Goal: Task Accomplishment & Management: Use online tool/utility

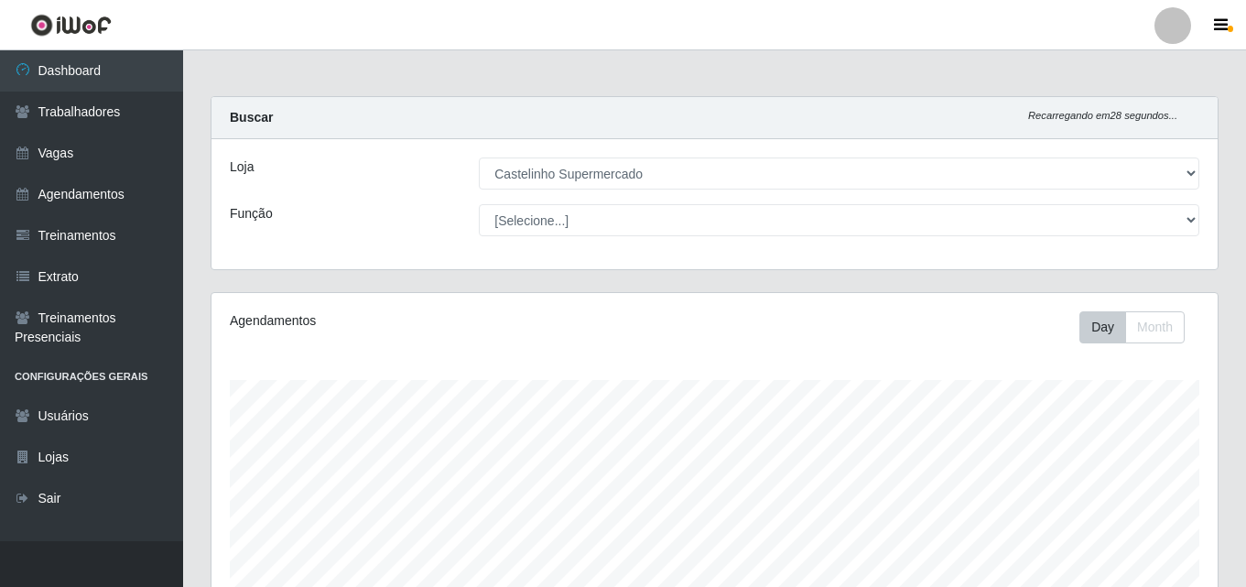
select select "377"
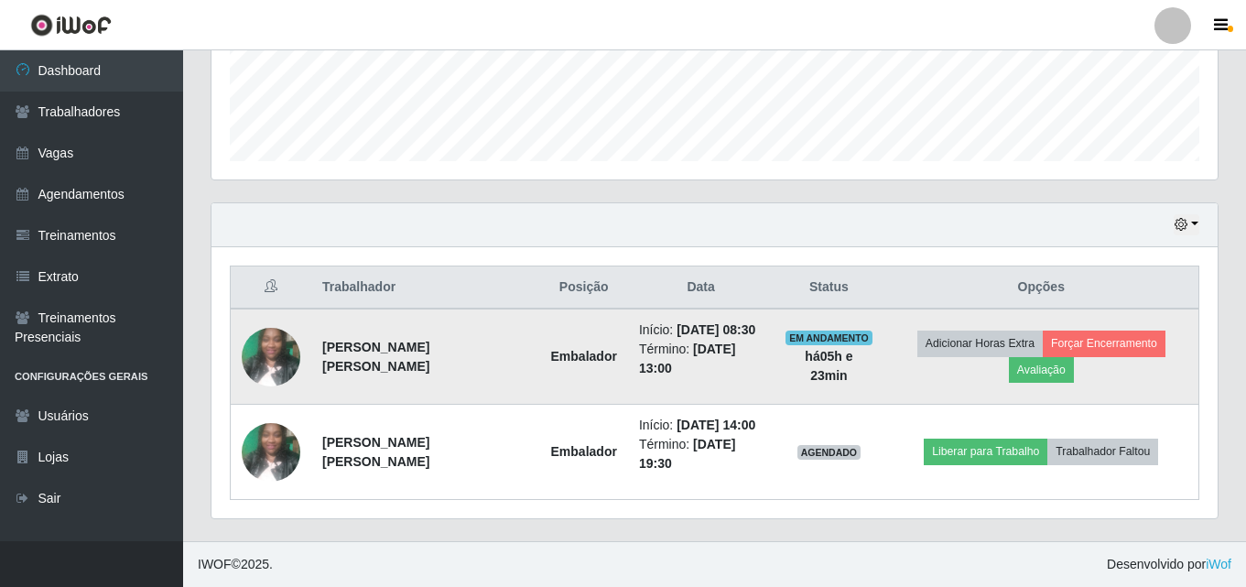
scroll to position [380, 1006]
click at [1060, 363] on button "Avaliação" at bounding box center [1041, 370] width 65 height 26
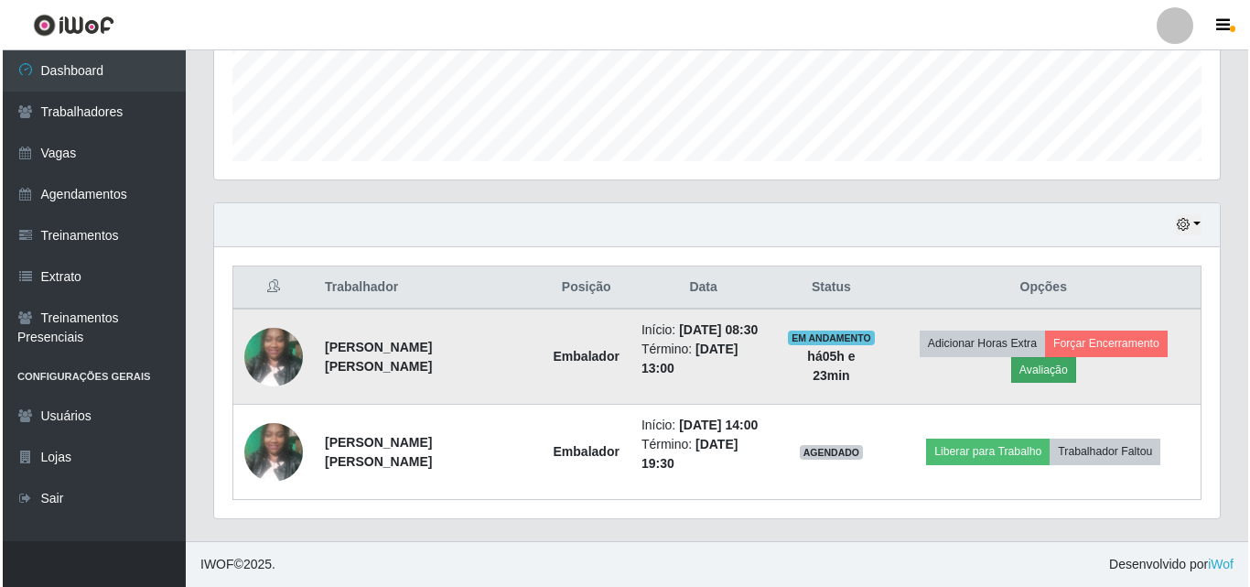
scroll to position [380, 997]
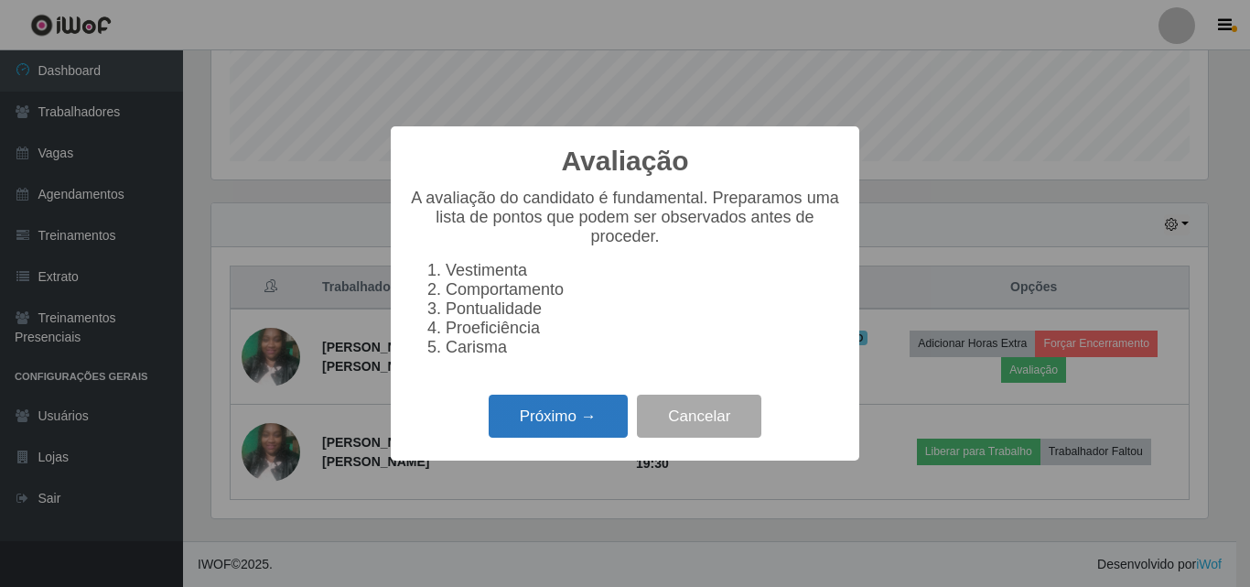
click at [570, 430] on button "Próximo →" at bounding box center [558, 415] width 139 height 43
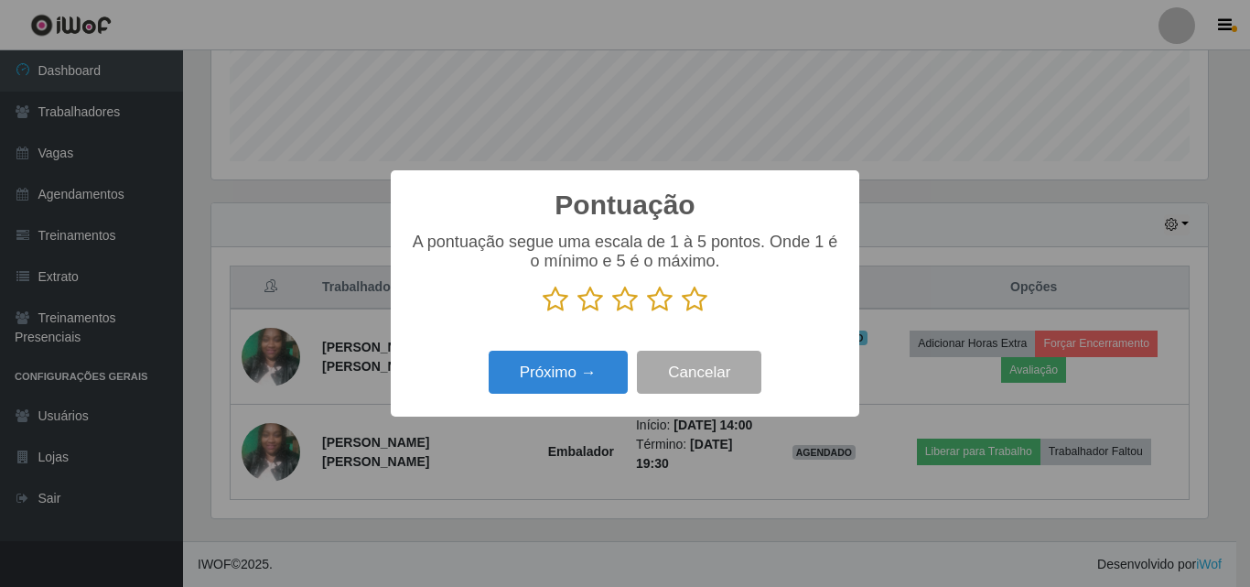
click at [697, 305] on icon at bounding box center [695, 299] width 26 height 27
click at [682, 313] on input "radio" at bounding box center [682, 313] width 0 height 0
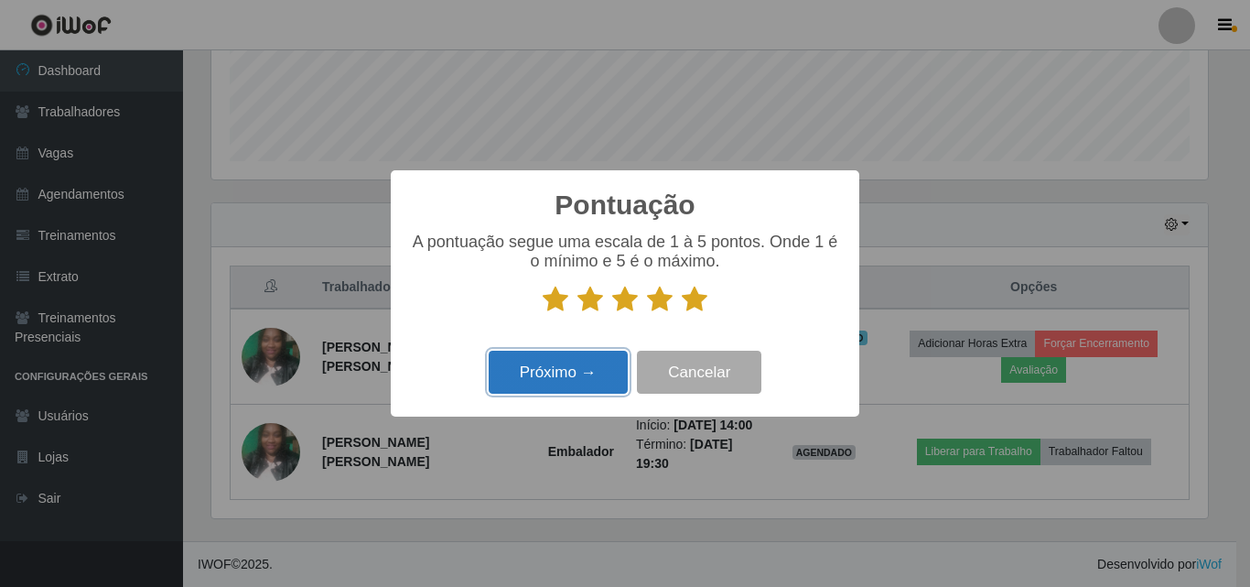
click at [578, 353] on button "Próximo →" at bounding box center [558, 372] width 139 height 43
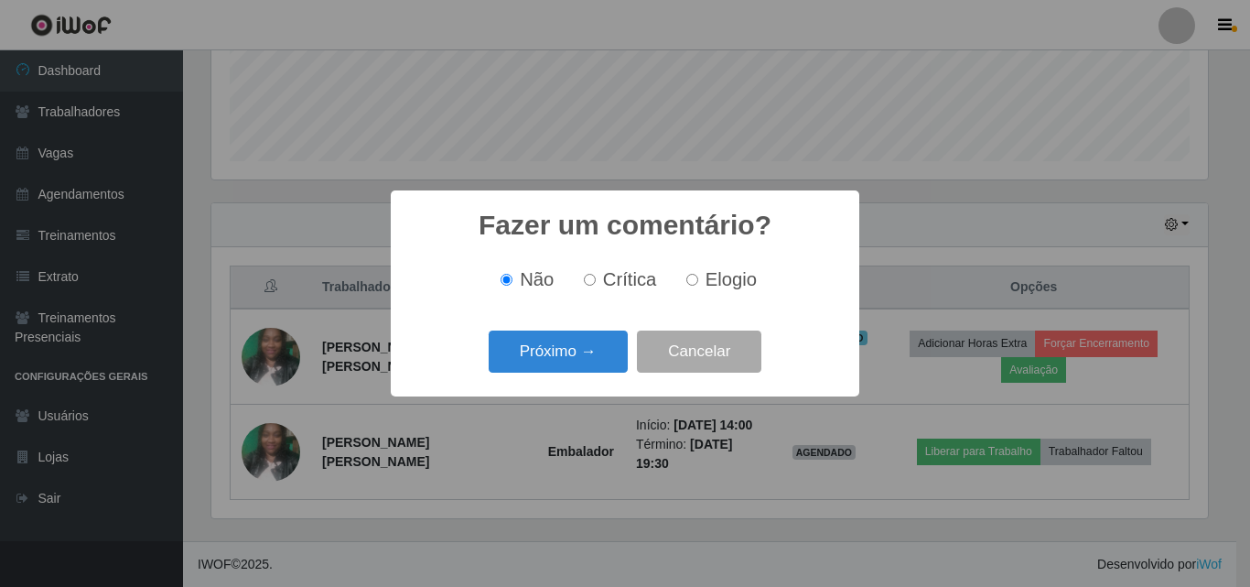
click at [729, 286] on span "Elogio" at bounding box center [731, 279] width 51 height 20
click at [698, 286] on input "Elogio" at bounding box center [692, 280] width 12 height 12
radio input "true"
click at [502, 349] on button "Próximo →" at bounding box center [558, 351] width 139 height 43
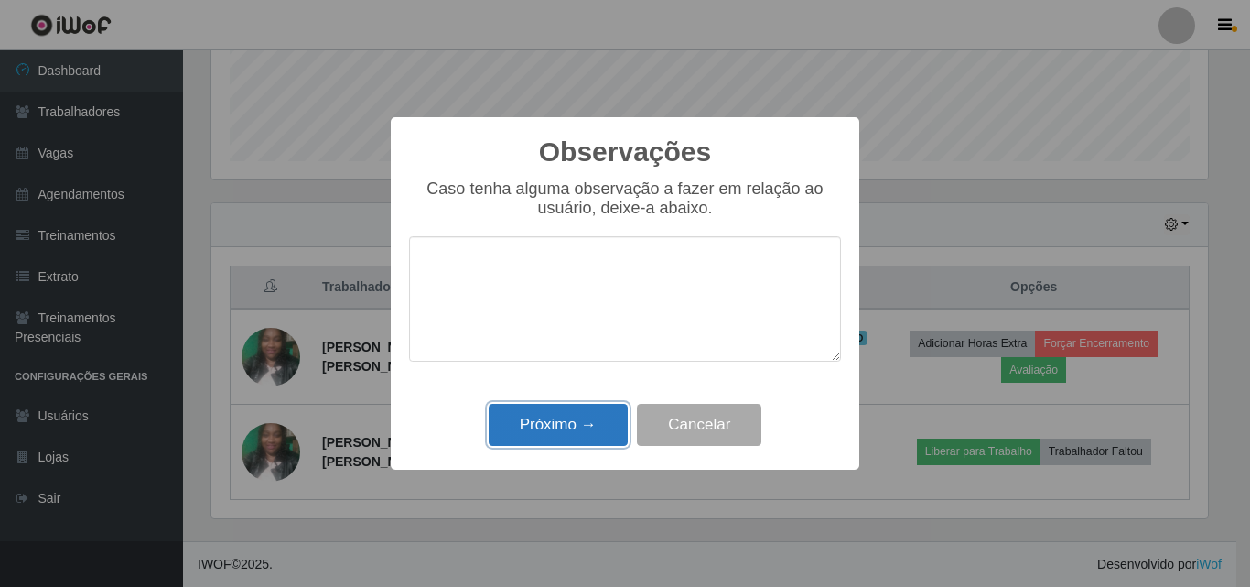
click at [586, 425] on button "Próximo →" at bounding box center [558, 425] width 139 height 43
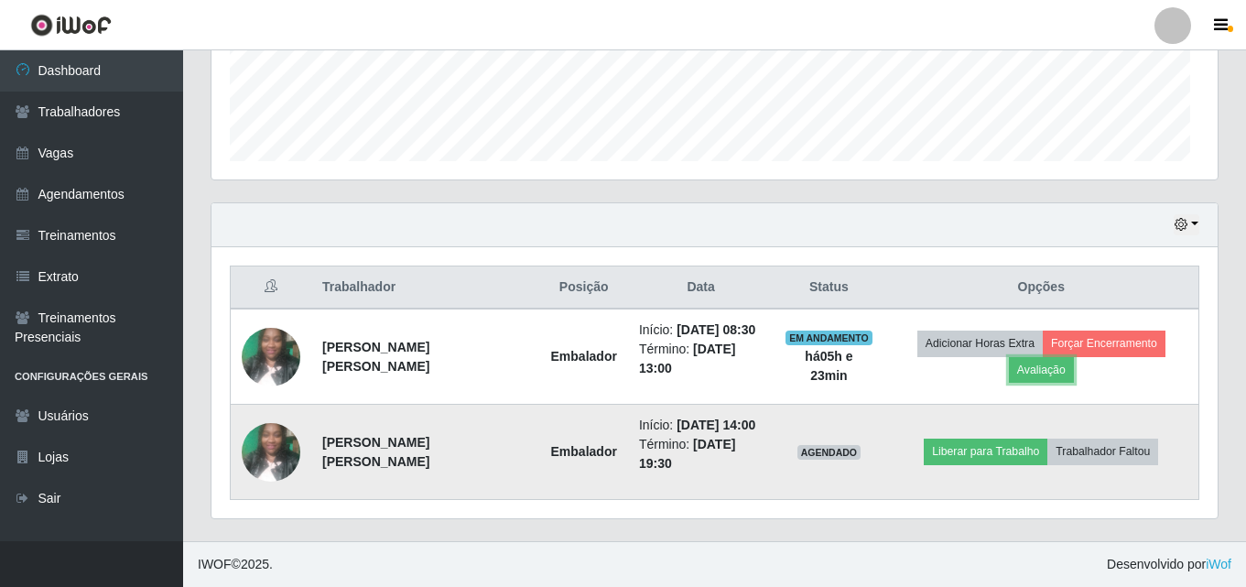
scroll to position [380, 1006]
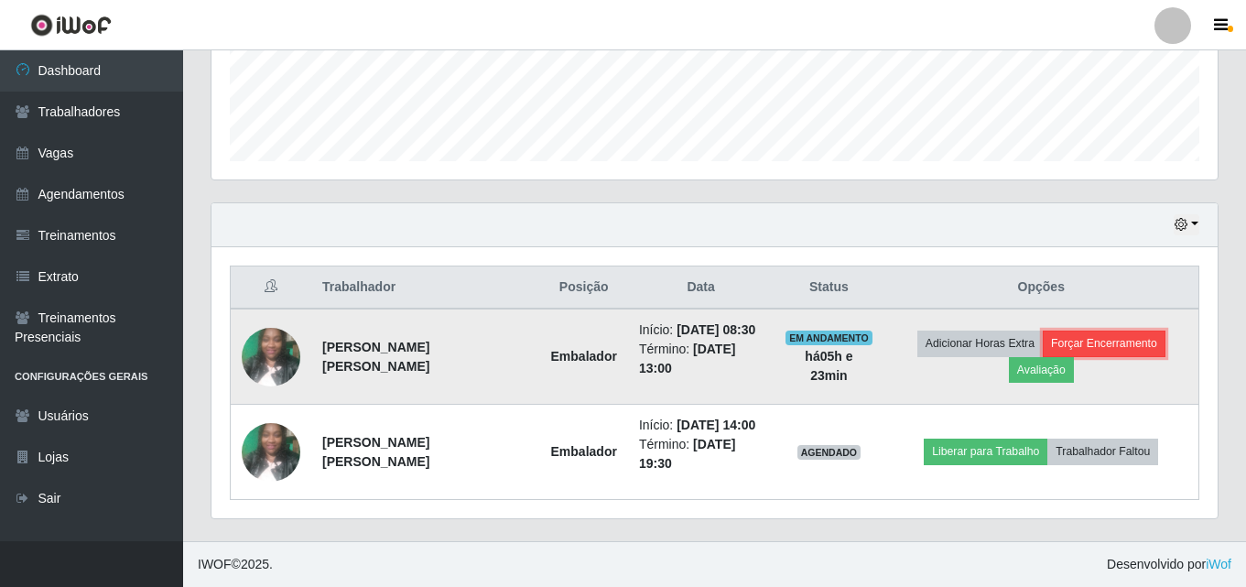
click at [1122, 332] on button "Forçar Encerramento" at bounding box center [1103, 343] width 123 height 26
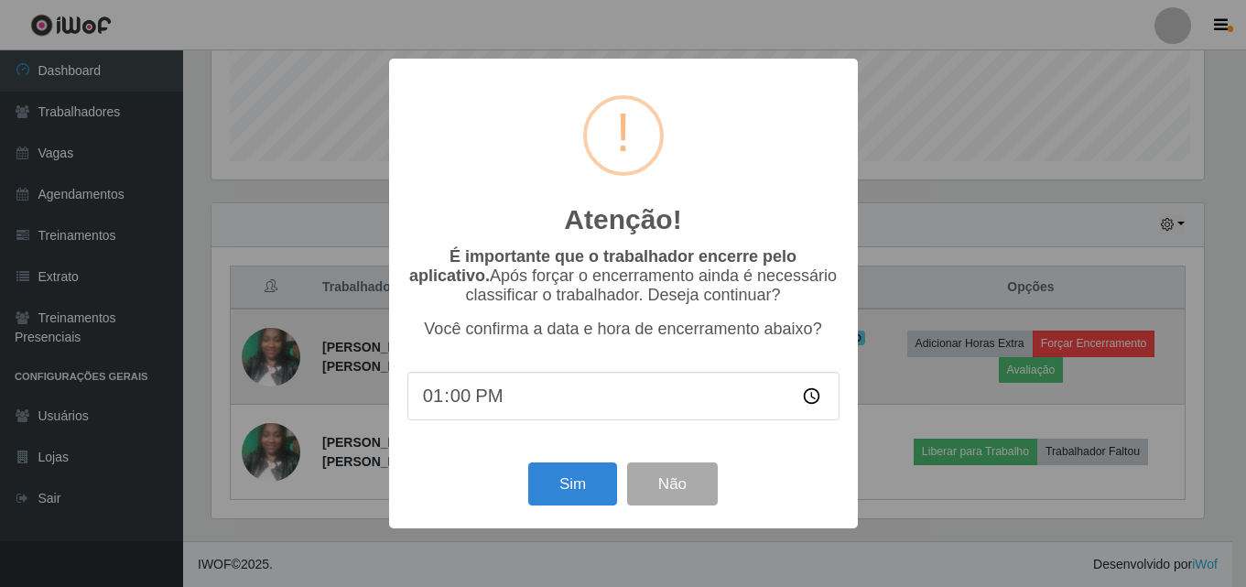
scroll to position [380, 997]
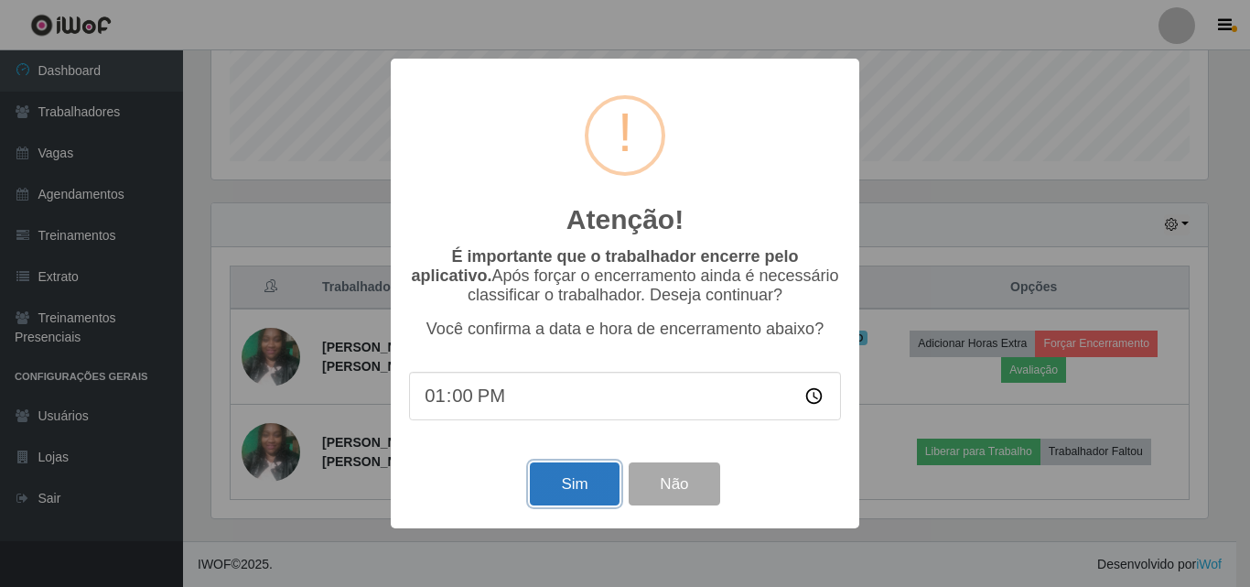
click at [564, 479] on button "Sim" at bounding box center [574, 483] width 89 height 43
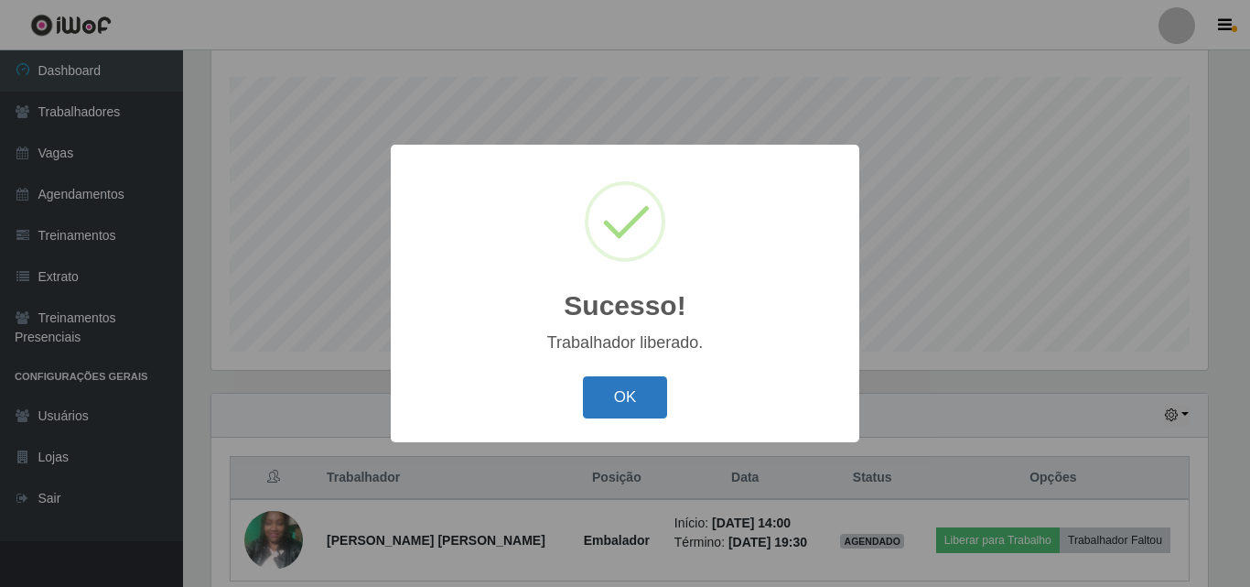
click at [625, 391] on button "OK" at bounding box center [625, 397] width 85 height 43
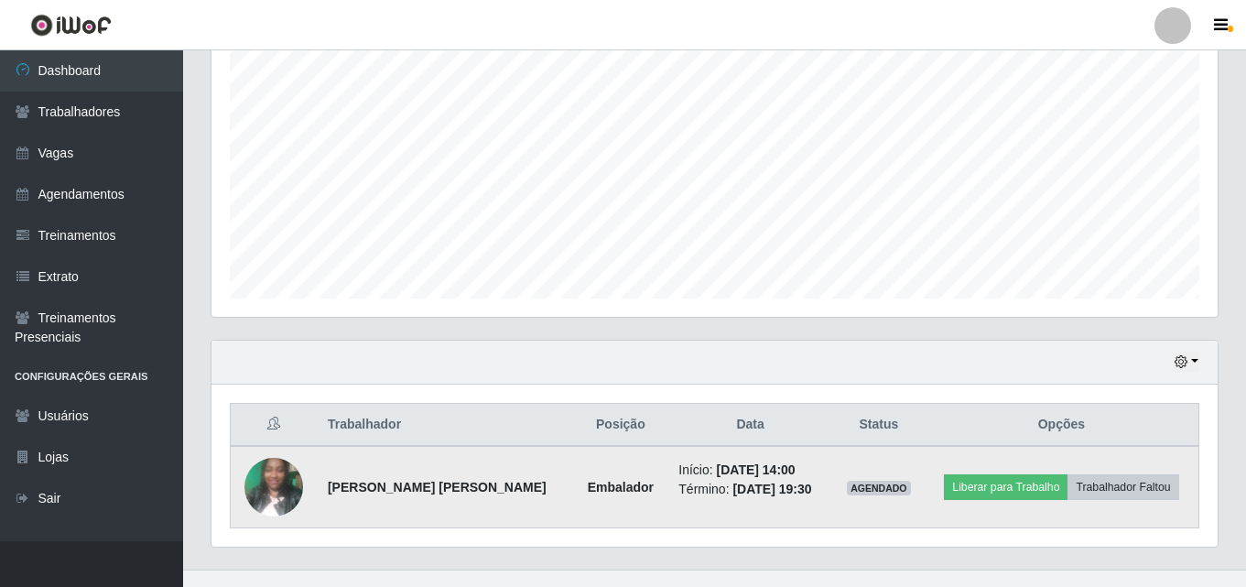
scroll to position [384, 0]
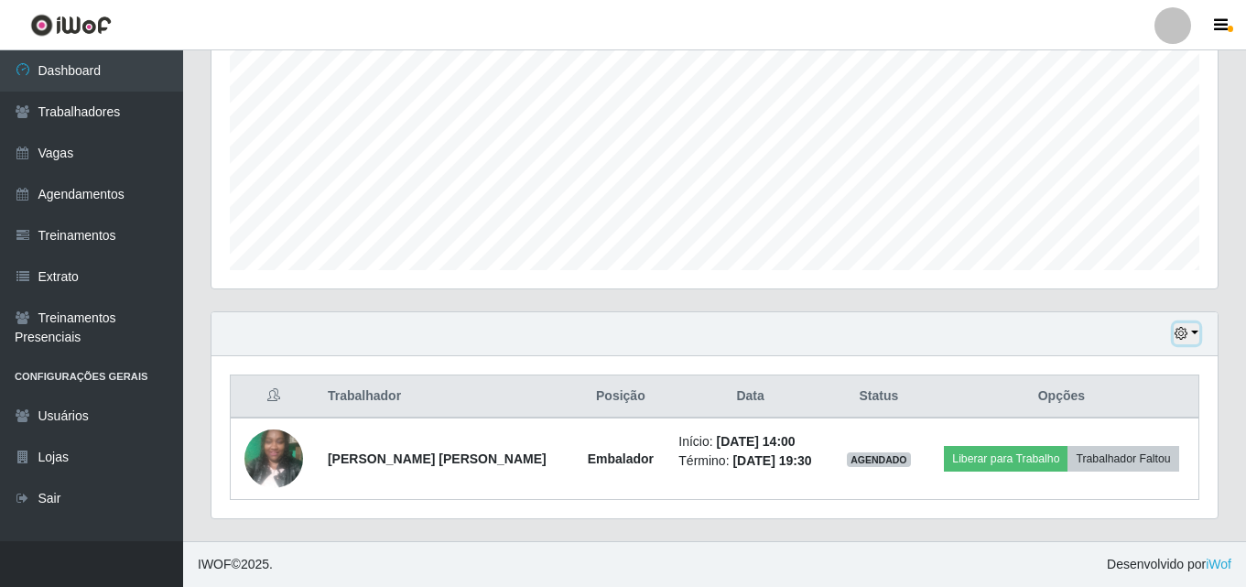
click at [1187, 336] on icon "button" at bounding box center [1180, 333] width 13 height 13
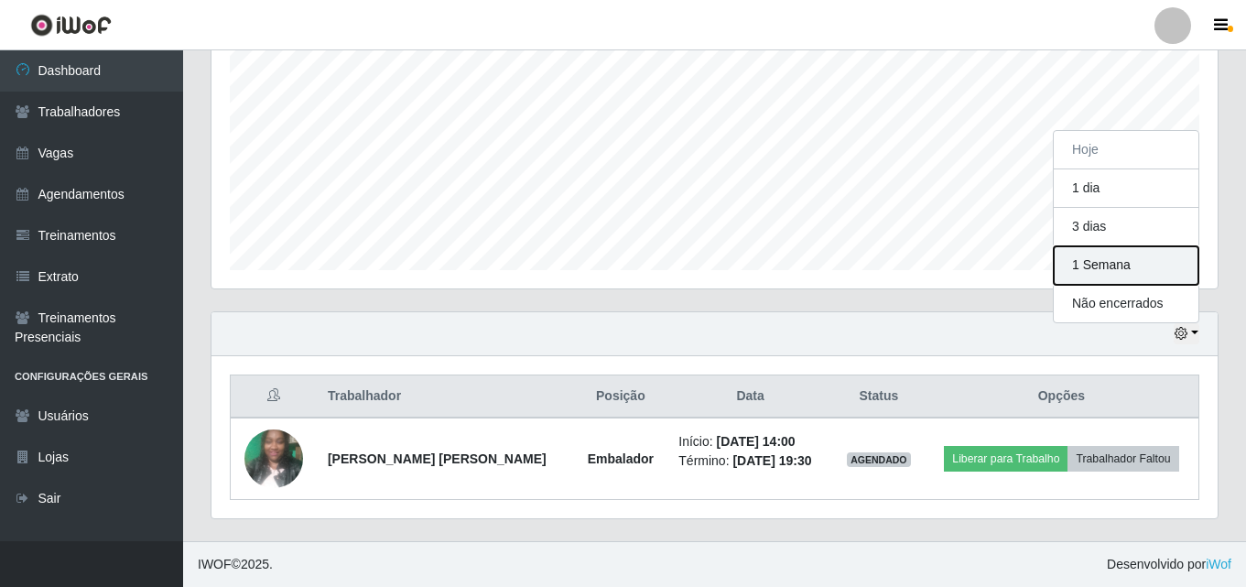
click at [1145, 275] on button "1 Semana" at bounding box center [1125, 265] width 145 height 38
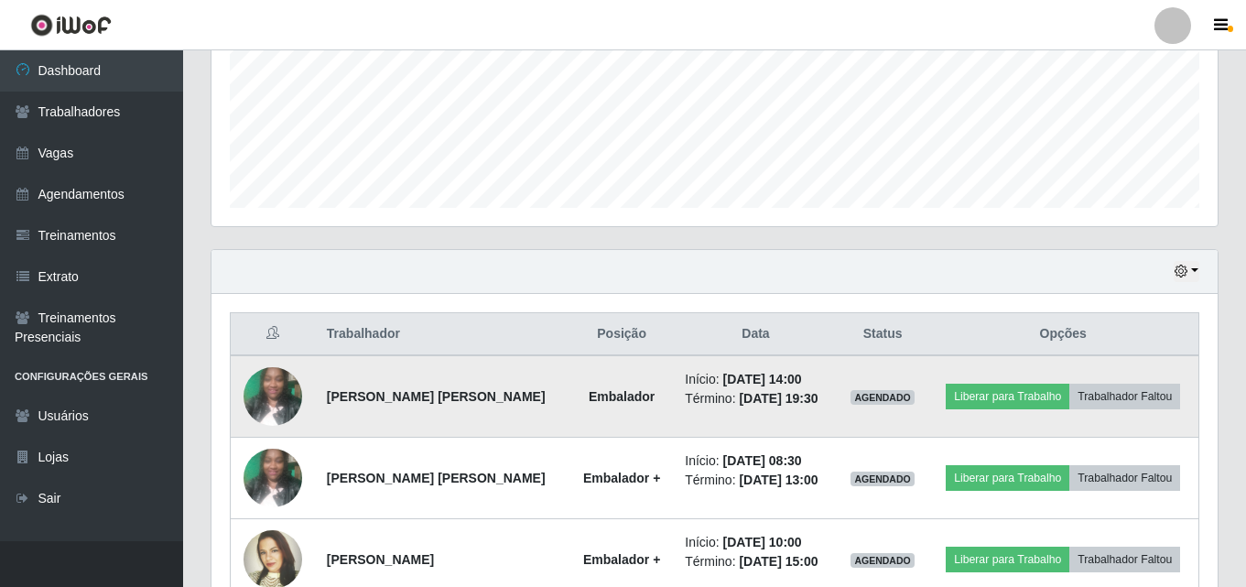
scroll to position [446, 0]
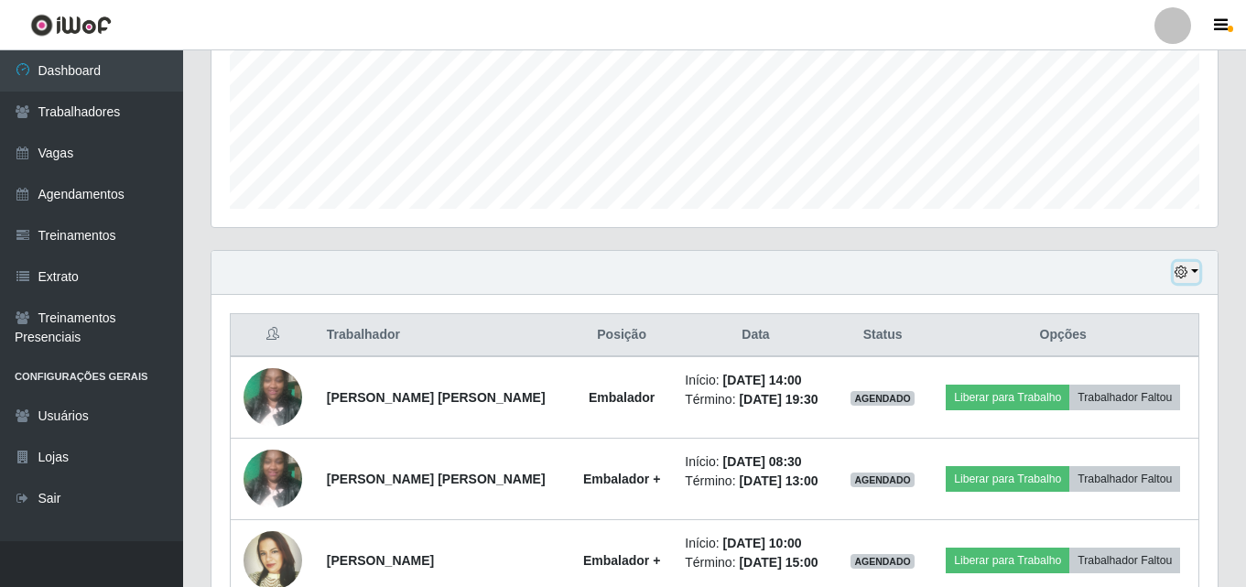
click at [1186, 274] on icon "button" at bounding box center [1180, 271] width 13 height 13
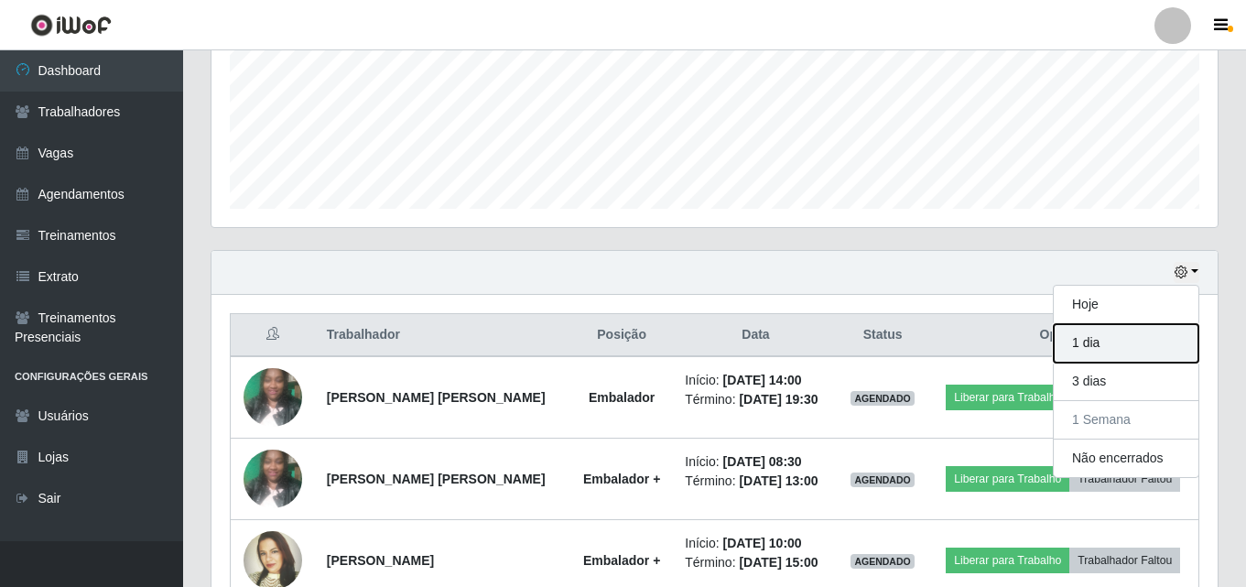
click at [1120, 340] on button "1 dia" at bounding box center [1125, 343] width 145 height 38
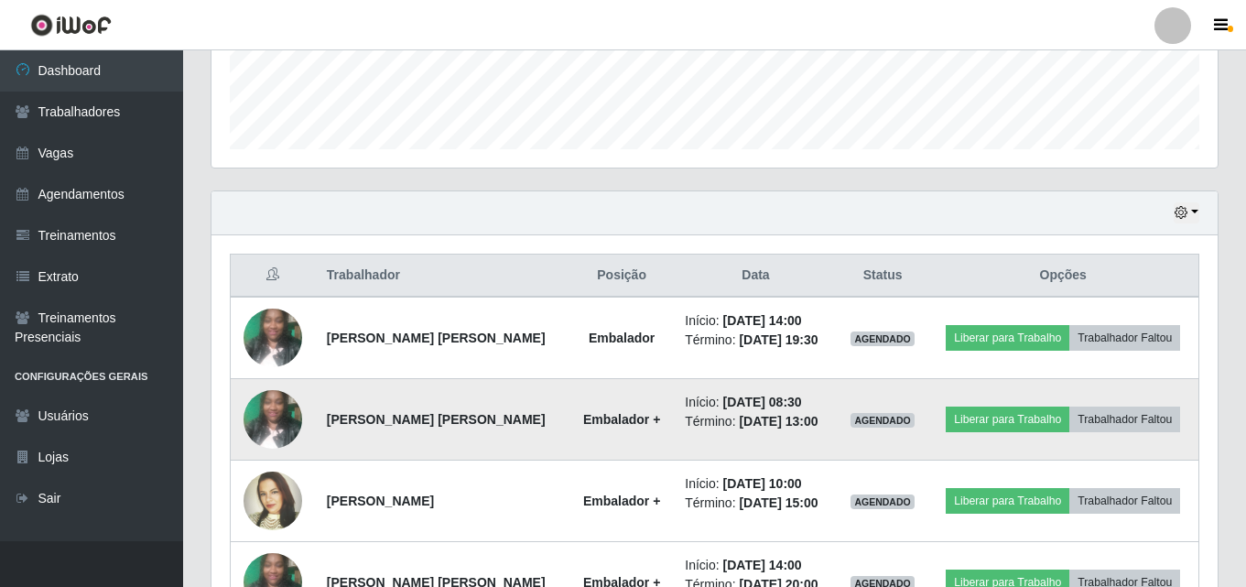
scroll to position [537, 0]
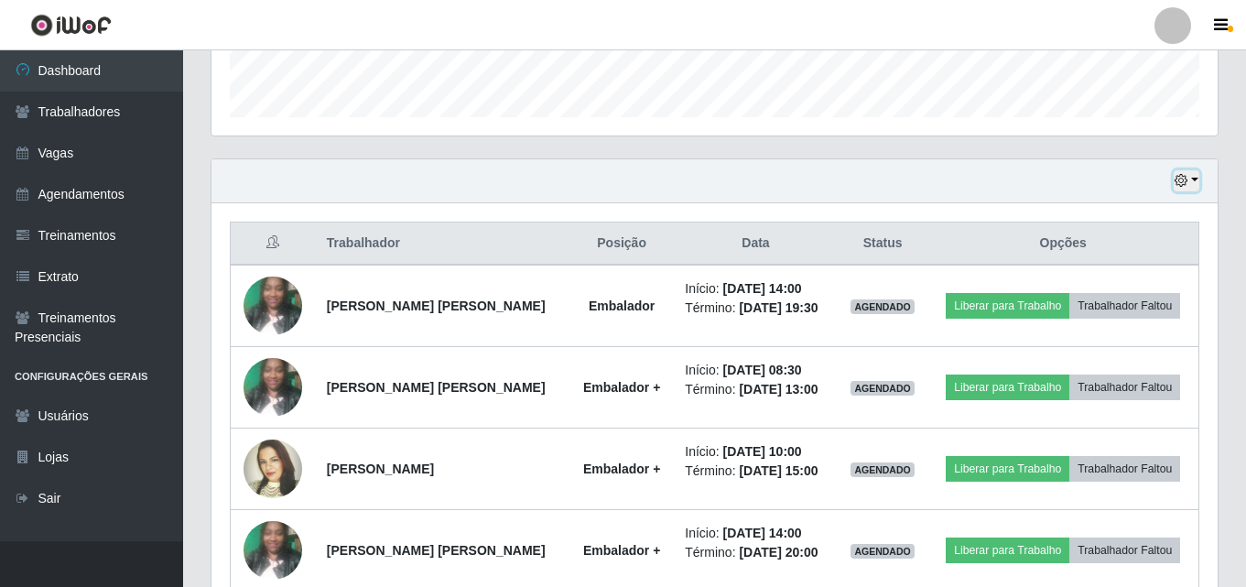
click at [1185, 183] on icon "button" at bounding box center [1180, 180] width 13 height 13
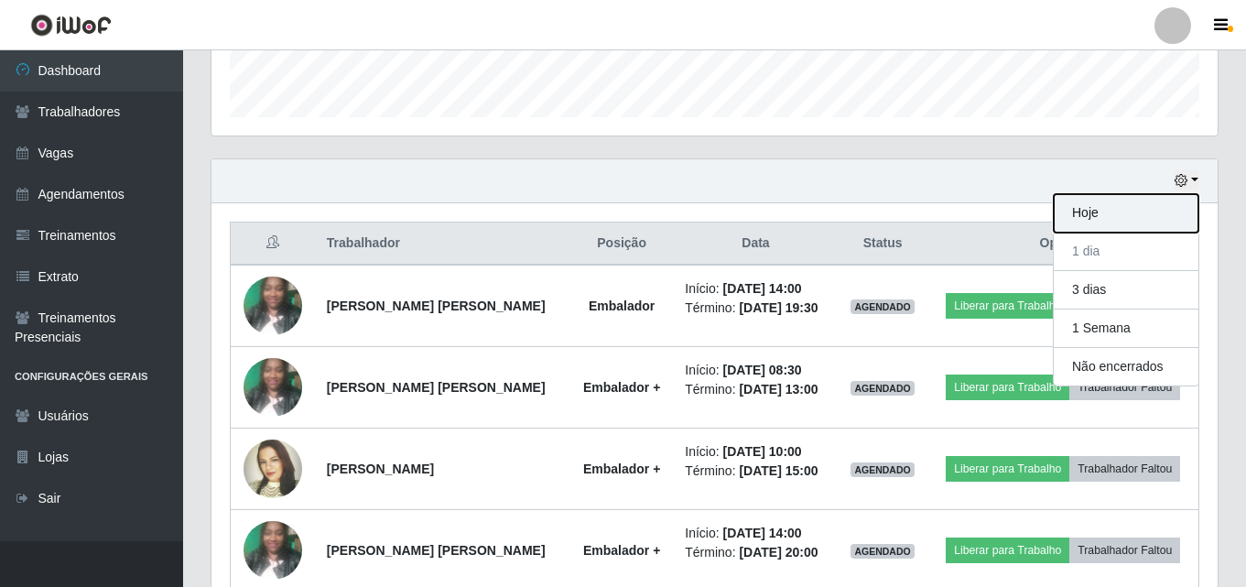
click at [1090, 221] on button "Hoje" at bounding box center [1125, 213] width 145 height 38
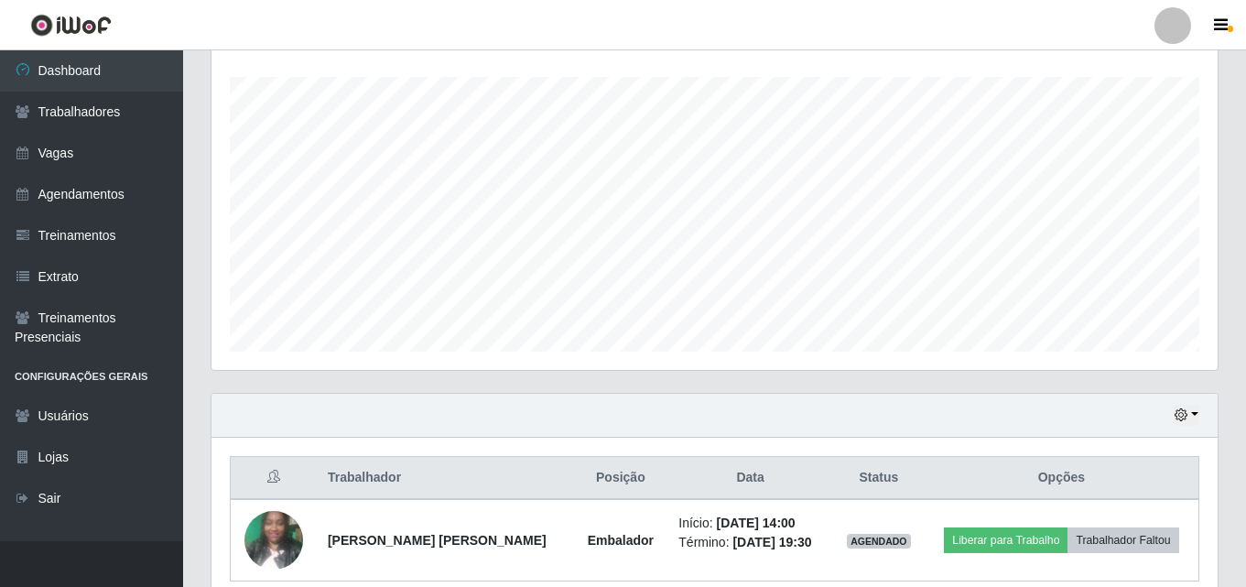
scroll to position [384, 0]
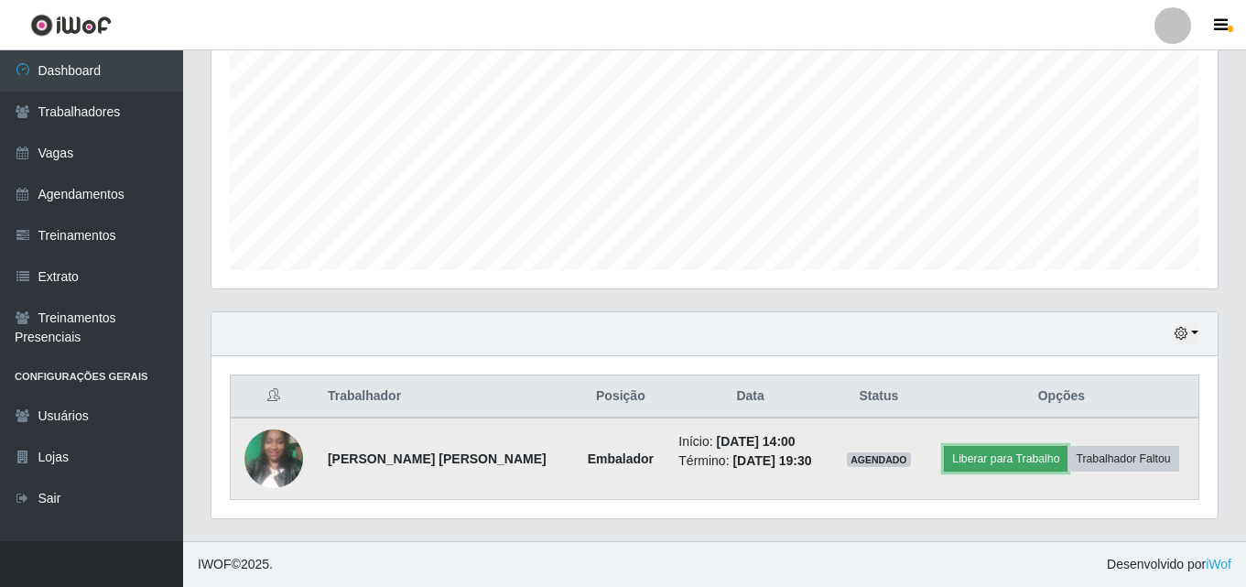
click at [1015, 456] on button "Liberar para Trabalho" at bounding box center [1006, 459] width 124 height 26
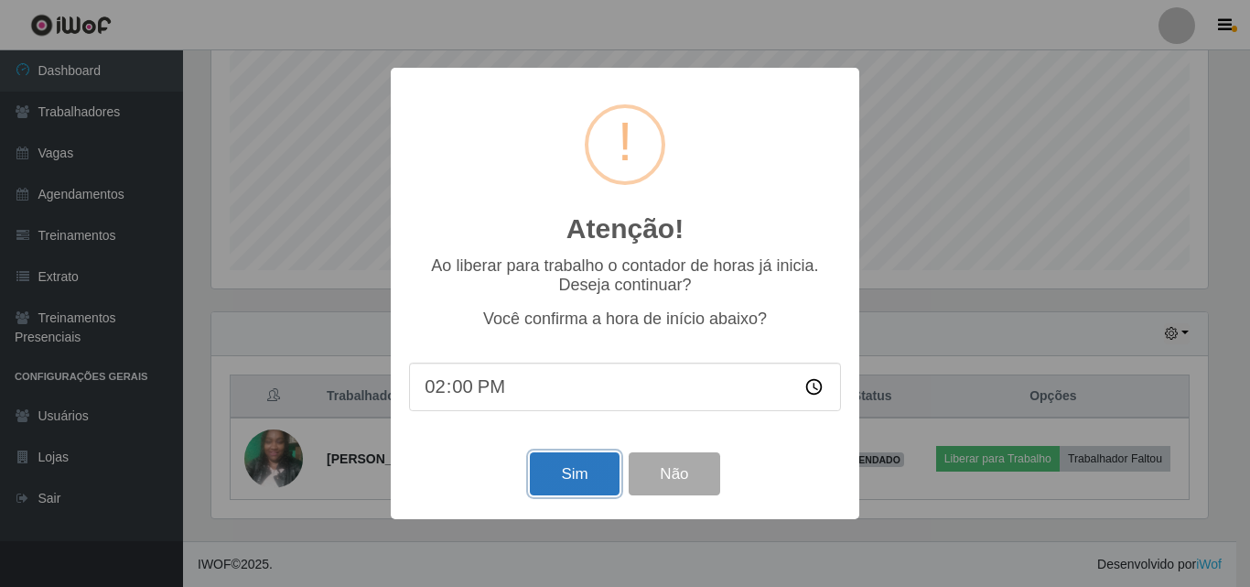
click at [565, 470] on button "Sim" at bounding box center [574, 473] width 89 height 43
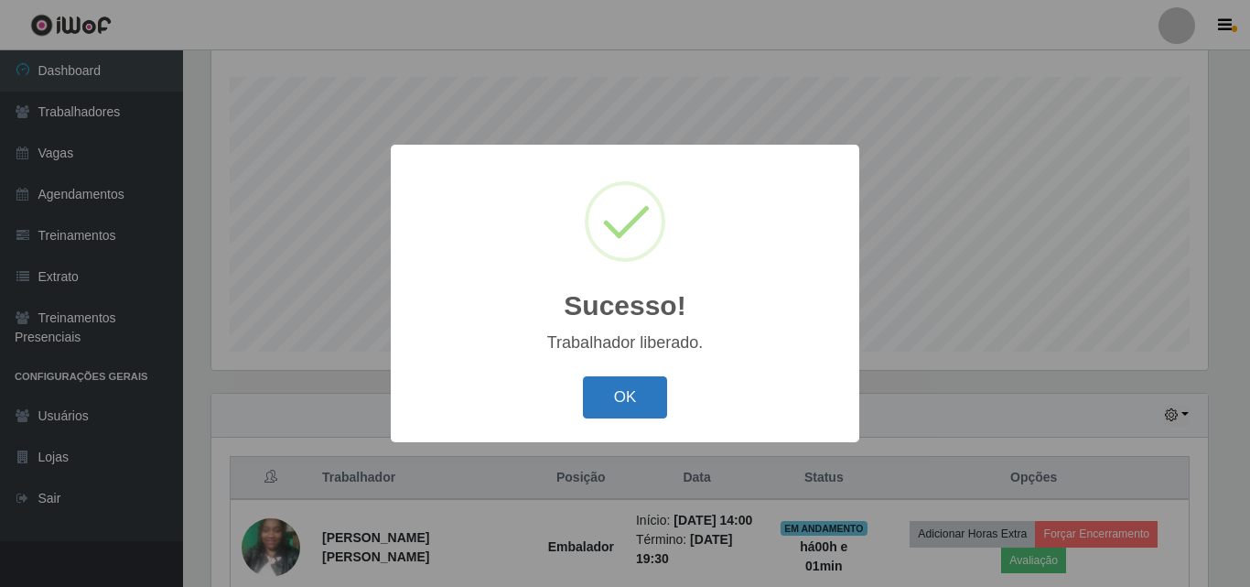
click at [631, 395] on button "OK" at bounding box center [625, 397] width 85 height 43
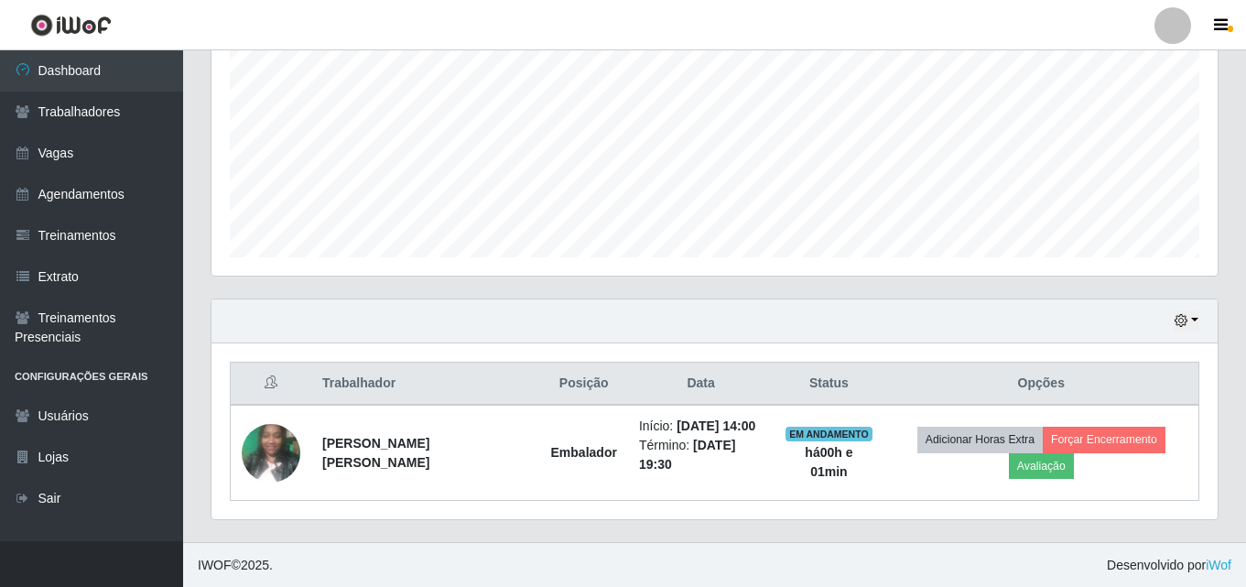
scroll to position [398, 0]
click at [1193, 322] on button "button" at bounding box center [1186, 319] width 26 height 21
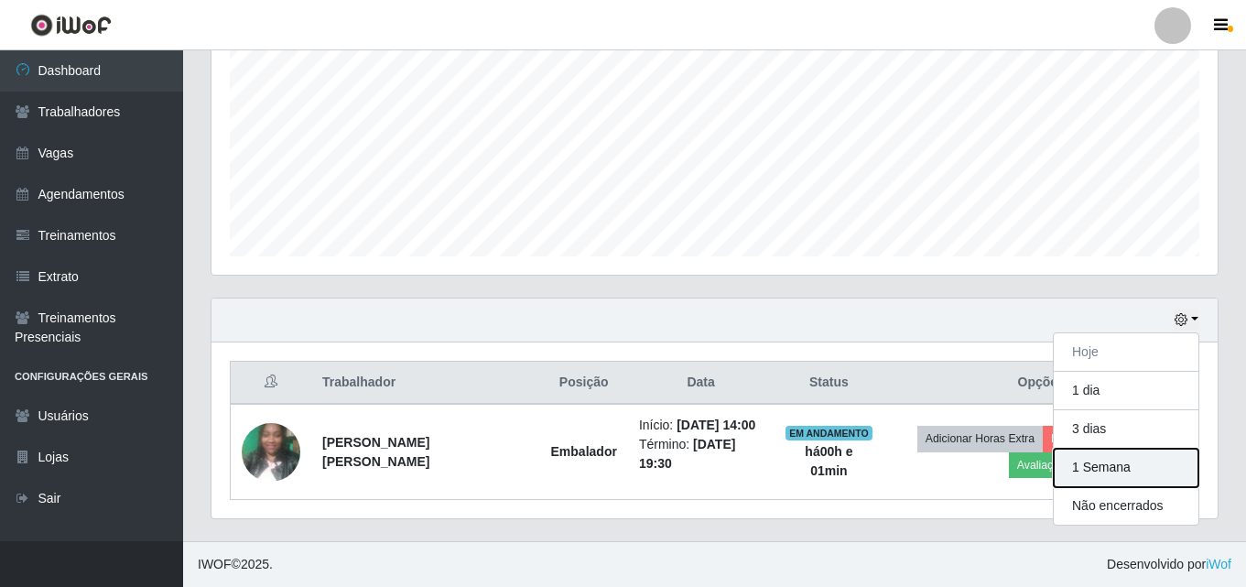
click at [1101, 474] on button "1 Semana" at bounding box center [1125, 467] width 145 height 38
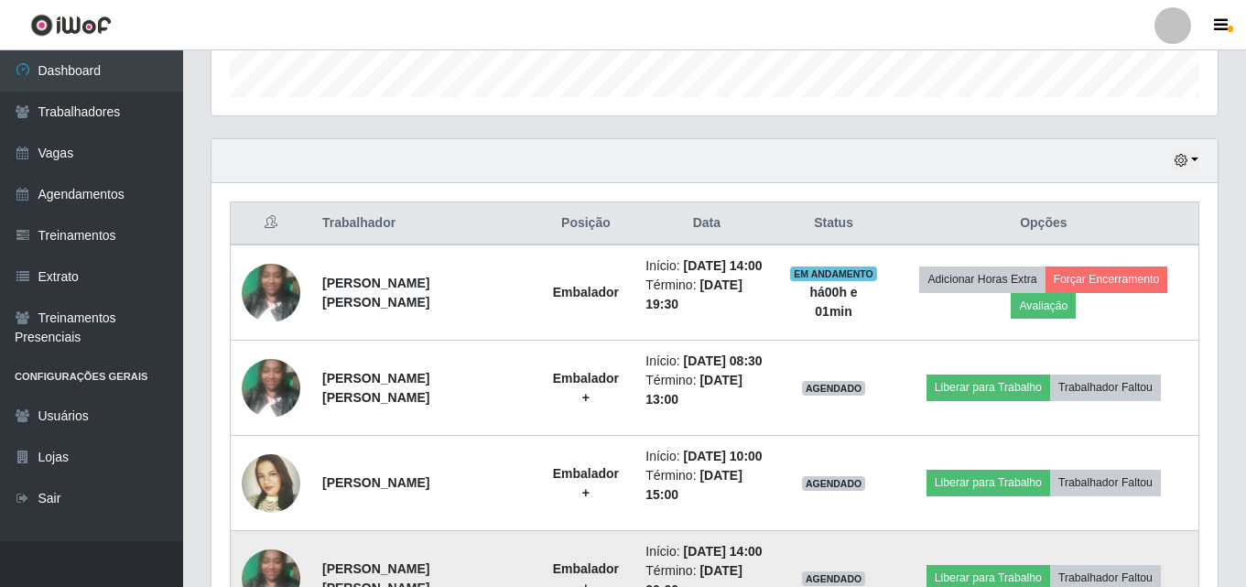
scroll to position [684, 0]
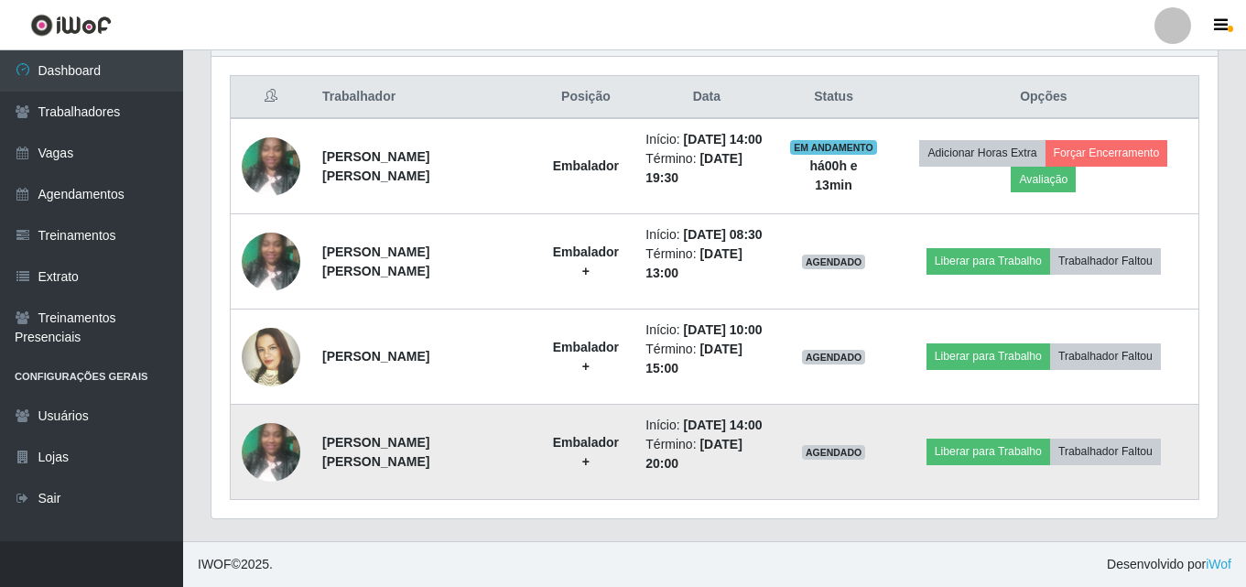
drag, startPoint x: 440, startPoint y: 476, endPoint x: 430, endPoint y: 482, distance: 11.9
